Goal: Check status: Check status

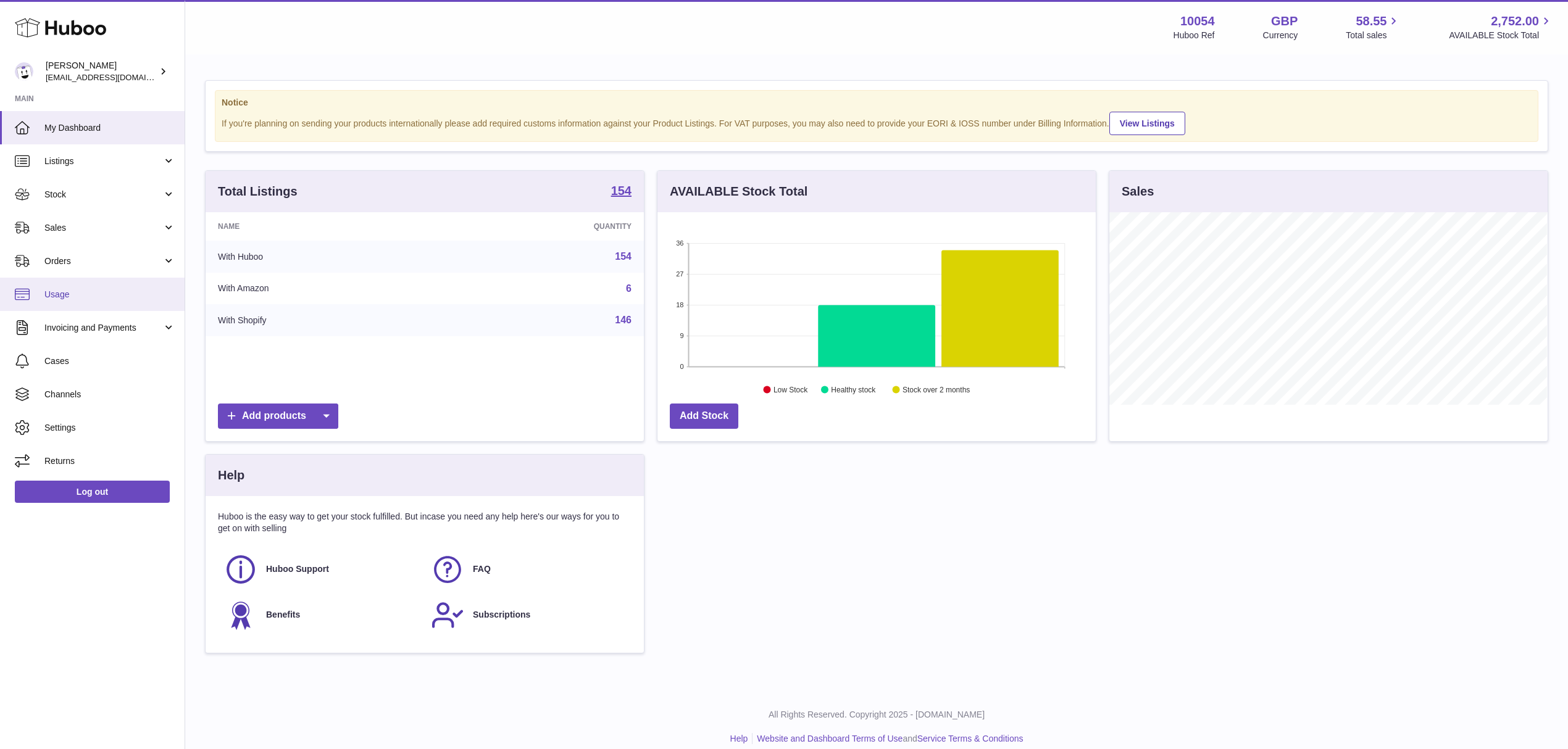
scroll to position [192, 438]
click at [126, 225] on span "Sales" at bounding box center [104, 228] width 118 height 12
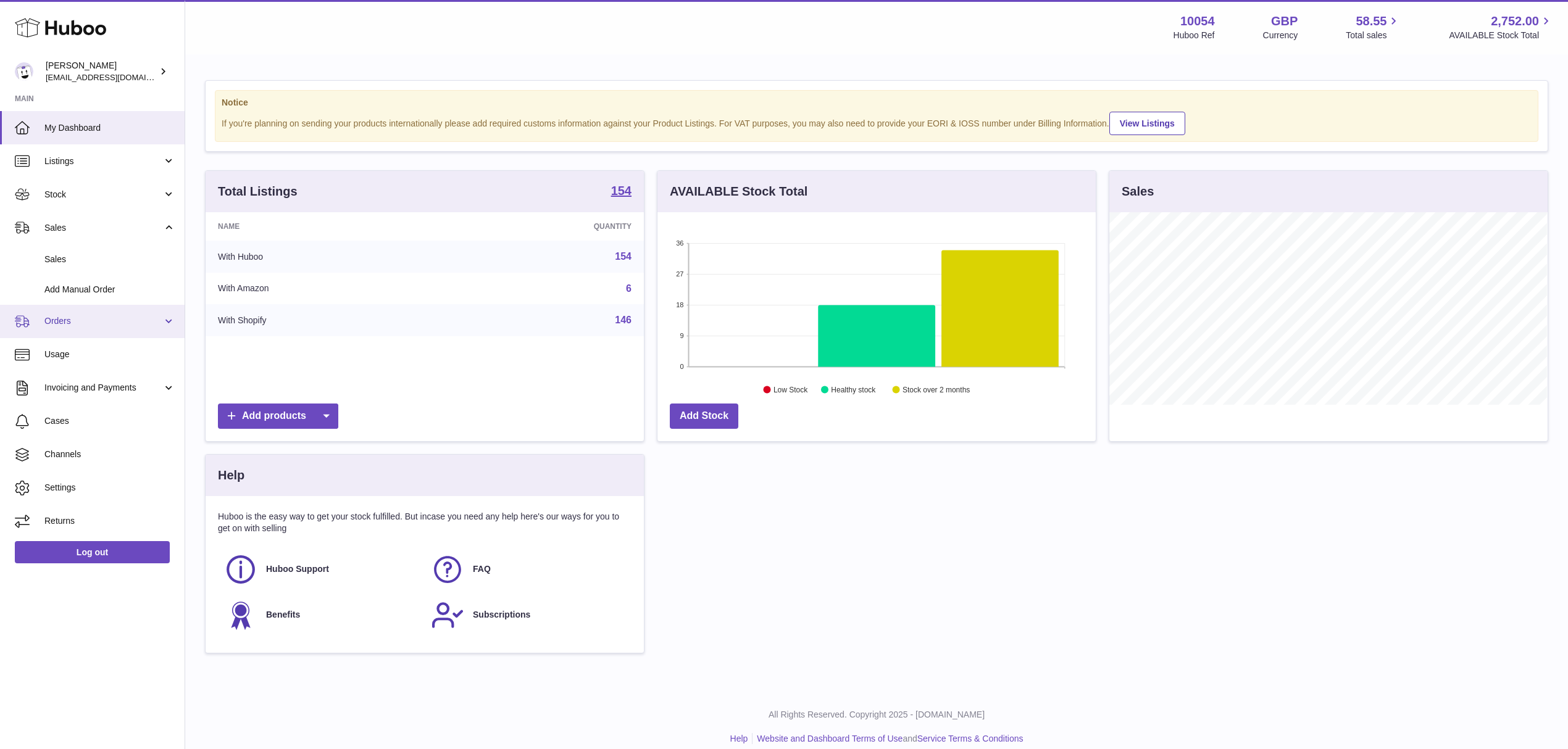
click at [106, 314] on link "Orders" at bounding box center [92, 321] width 185 height 34
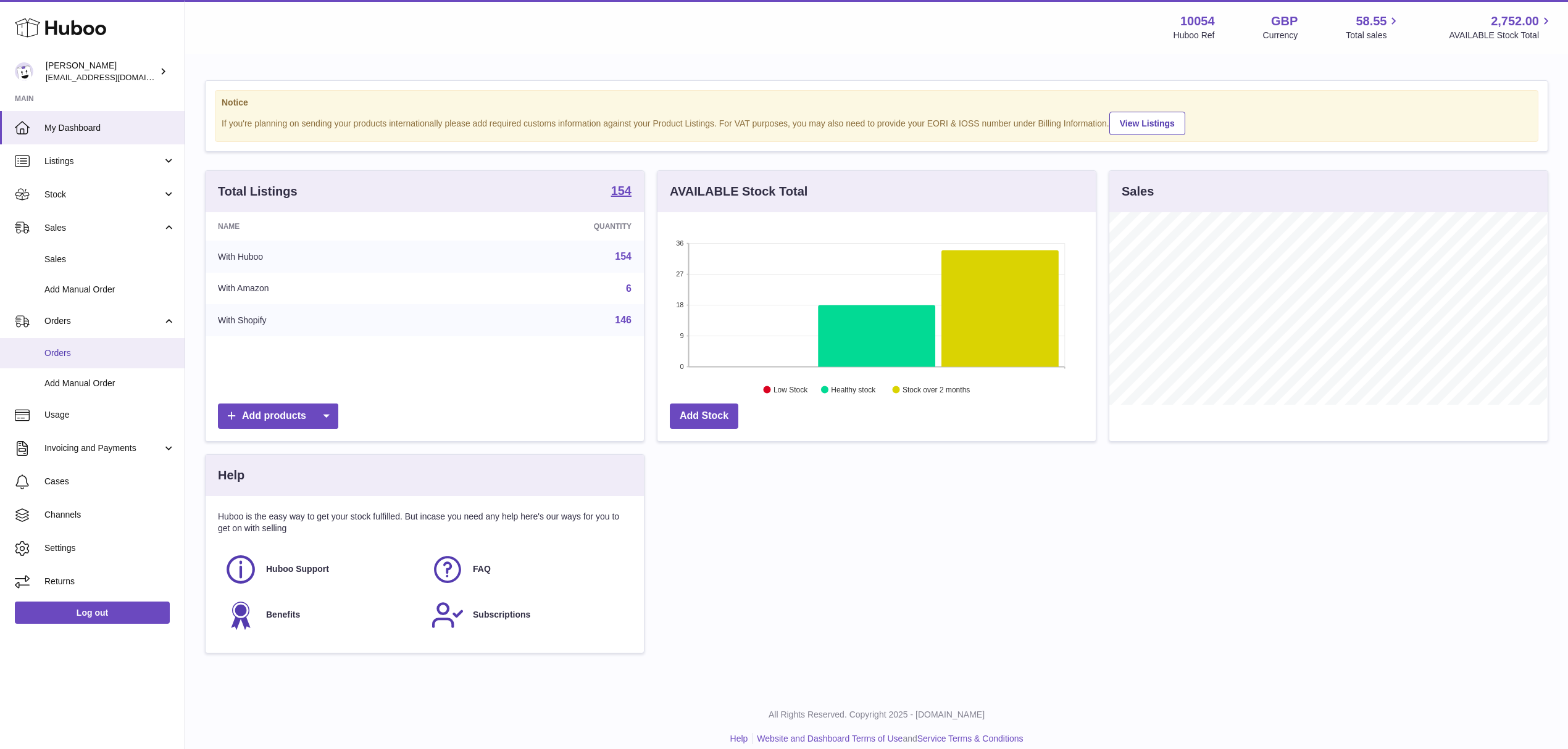
click at [99, 356] on span "Orders" at bounding box center [110, 353] width 131 height 12
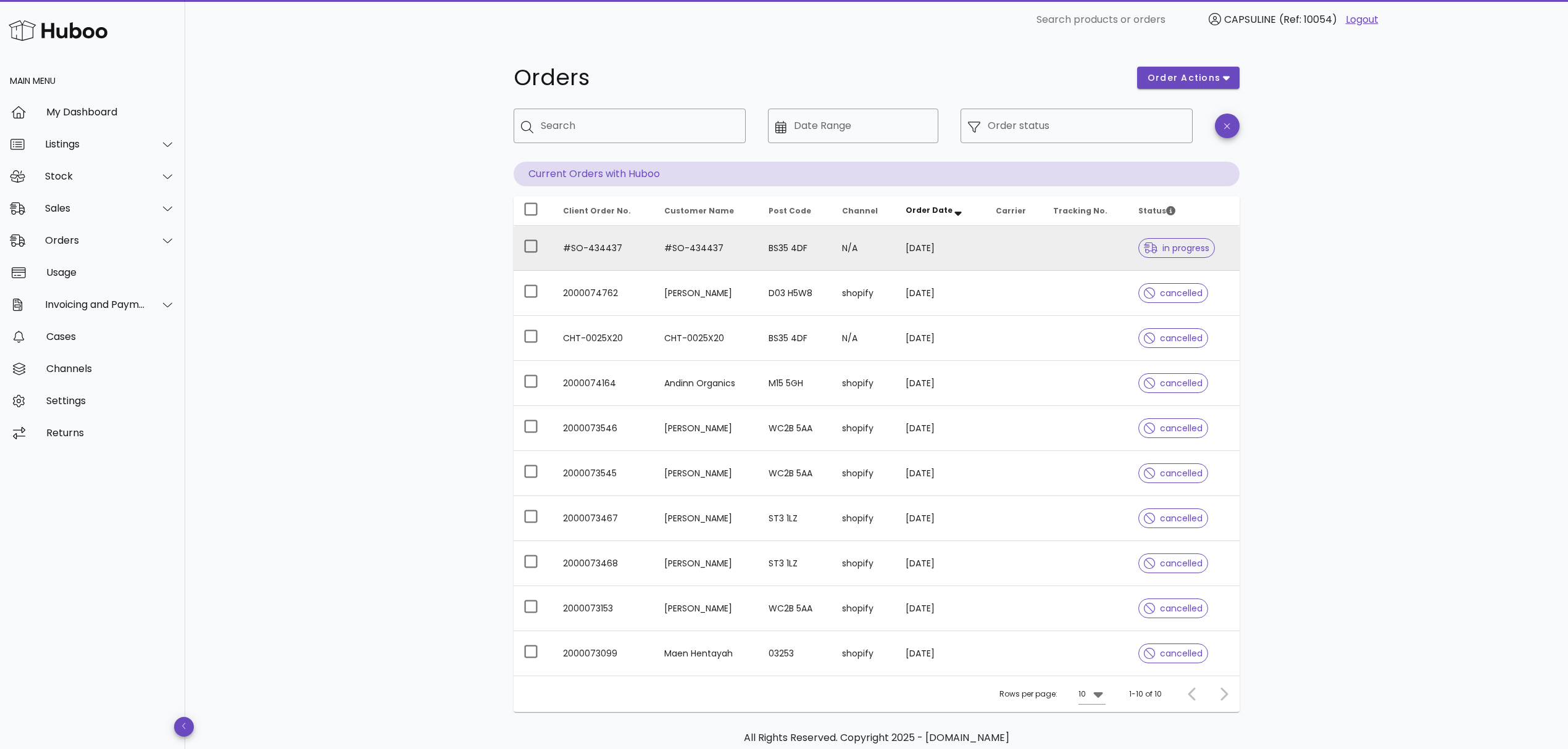
click at [972, 244] on td "[DATE]" at bounding box center [941, 248] width 89 height 45
click at [702, 237] on td "#SO-434437" at bounding box center [707, 248] width 104 height 45
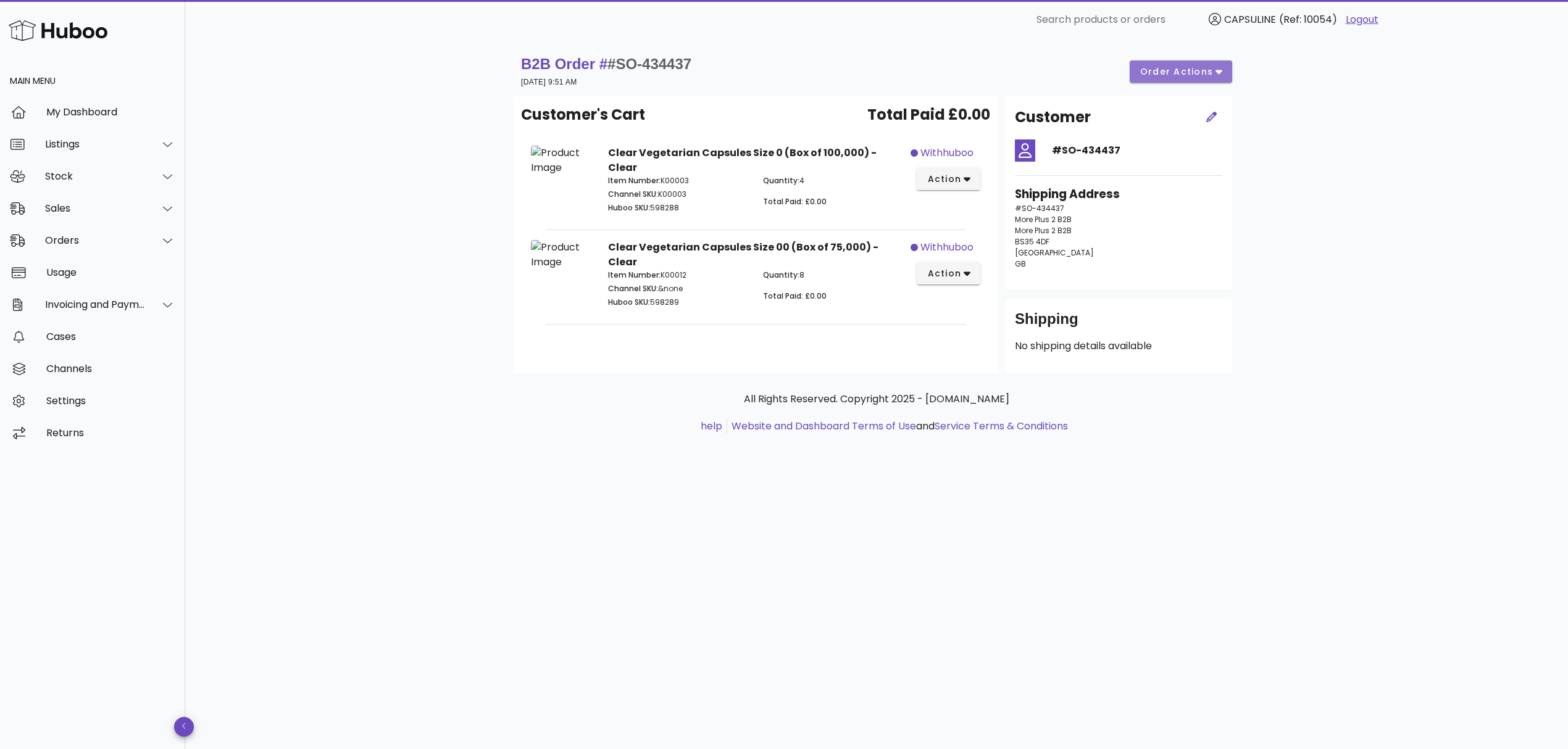
click at [1188, 82] on button "order actions" at bounding box center [1180, 72] width 102 height 22
click at [1323, 215] on div "B2B Order # #SO-434437 23 September 2025 at 9:51 AM order actions Customer's Ca…" at bounding box center [876, 394] width 1383 height 710
